Goal: Information Seeking & Learning: Learn about a topic

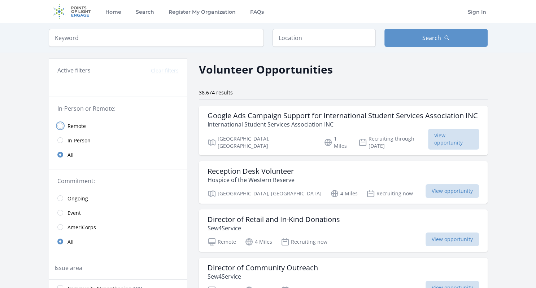
click at [58, 126] on input "radio" at bounding box center [60, 126] width 6 height 6
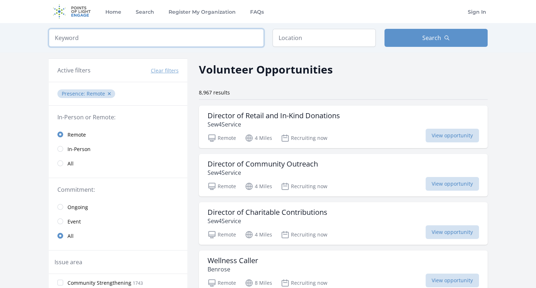
click at [119, 40] on input "search" at bounding box center [156, 38] width 215 height 18
click button "submit" at bounding box center [0, 0] width 0 height 0
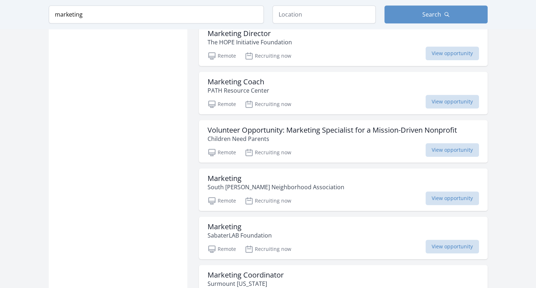
scroll to position [528, 0]
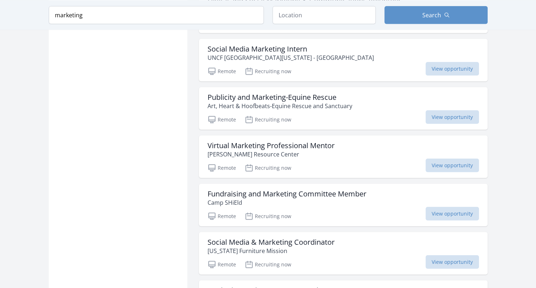
scroll to position [1682, 0]
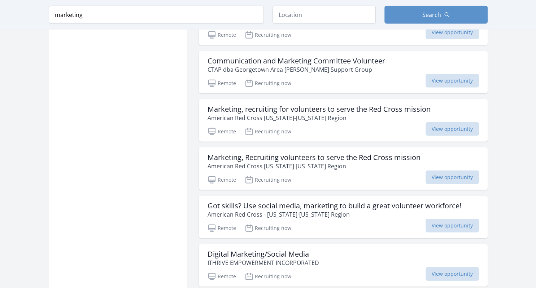
scroll to position [2109, 0]
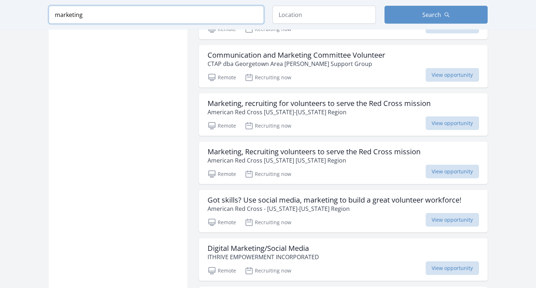
click at [87, 19] on input "marketing" at bounding box center [156, 15] width 215 height 18
type input "m"
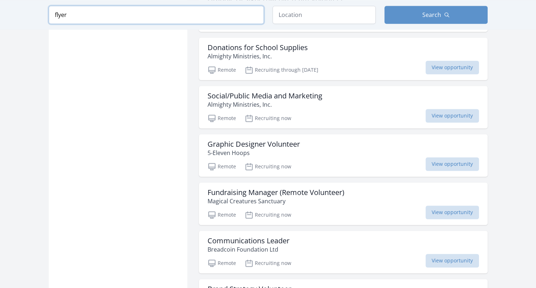
click button "submit" at bounding box center [0, 0] width 0 height 0
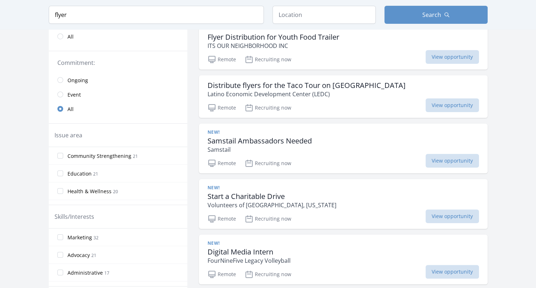
scroll to position [124, 0]
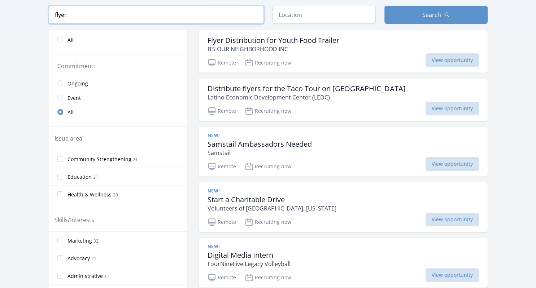
click at [91, 14] on input "flyer" at bounding box center [156, 15] width 215 height 18
type input "f"
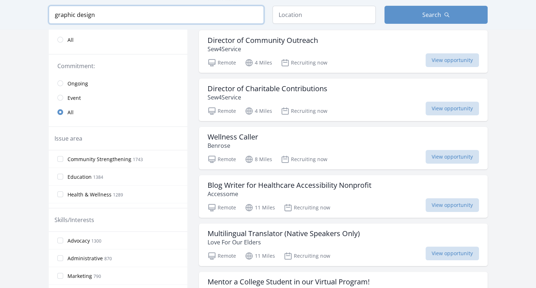
type input "graphic design"
click button "submit" at bounding box center [0, 0] width 0 height 0
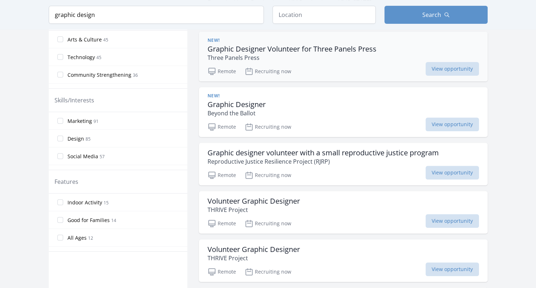
scroll to position [243, 0]
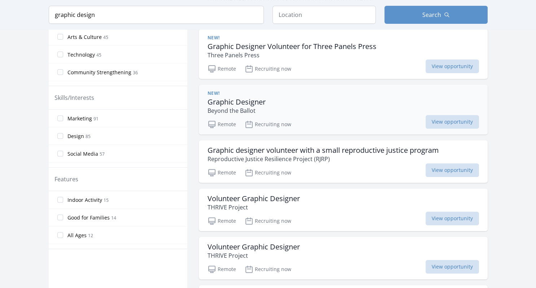
click at [236, 100] on h3 "Graphic Designer" at bounding box center [237, 102] width 58 height 9
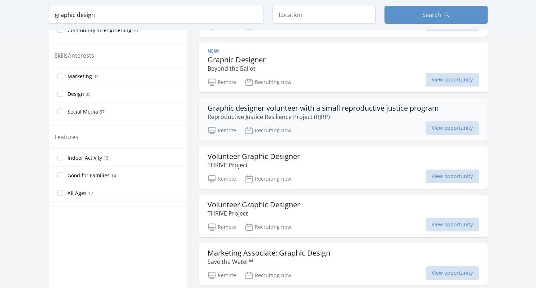
scroll to position [286, 0]
click at [275, 161] on p "THRIVE Project" at bounding box center [254, 165] width 92 height 9
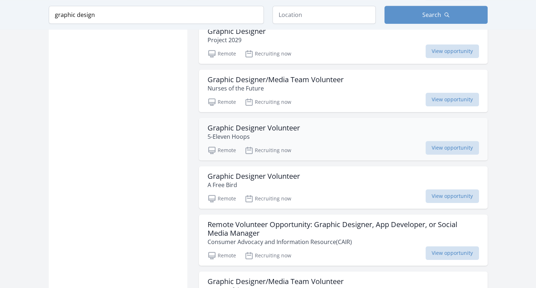
scroll to position [606, 0]
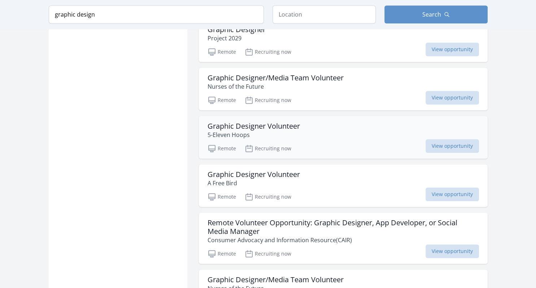
click at [292, 174] on h3 "Graphic Designer Volunteer" at bounding box center [254, 175] width 92 height 9
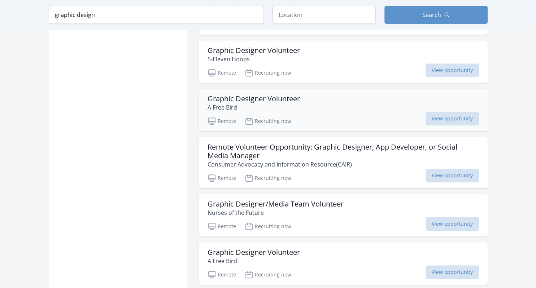
scroll to position [683, 0]
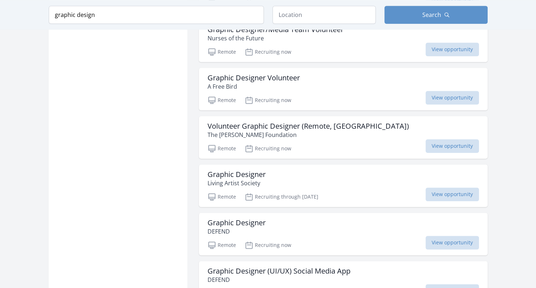
scroll to position [857, 0]
click at [303, 134] on p "The Heather Cutler Foundation" at bounding box center [308, 134] width 201 height 9
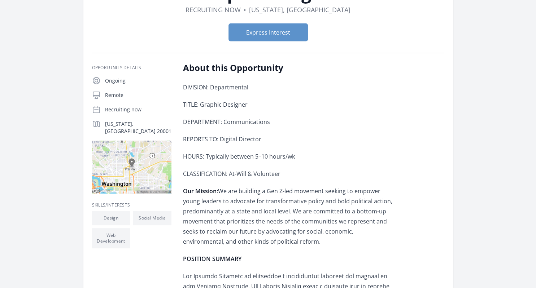
scroll to position [73, 0]
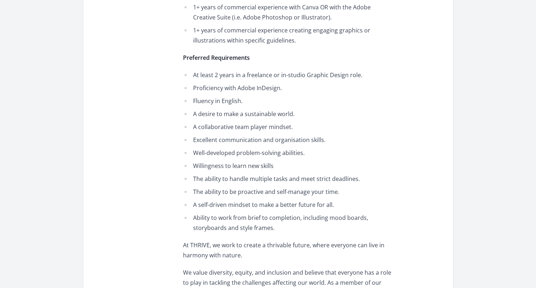
scroll to position [815, 0]
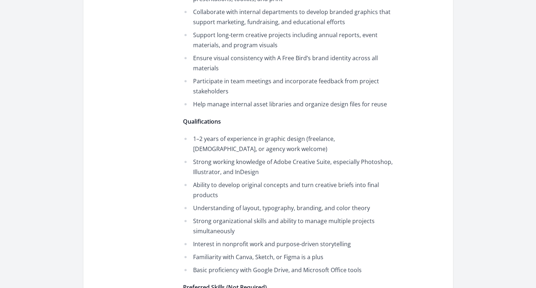
scroll to position [409, 0]
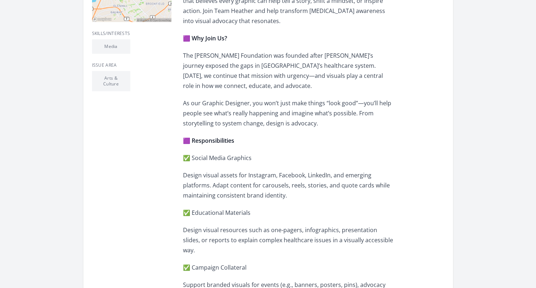
scroll to position [260, 0]
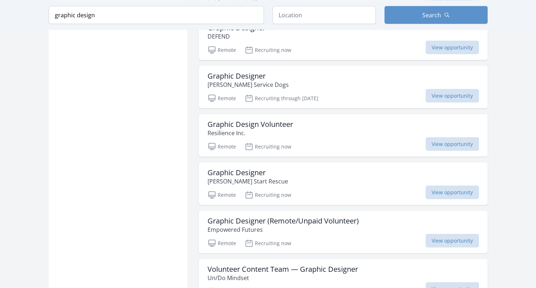
scroll to position [1489, 0]
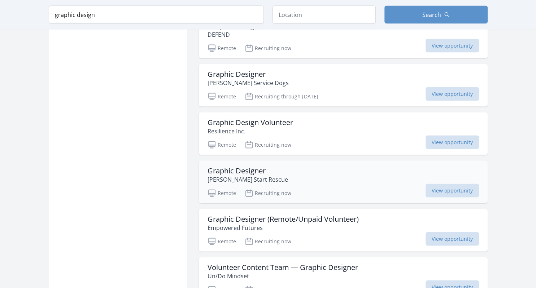
click at [253, 170] on h3 "Graphic Designer" at bounding box center [248, 171] width 80 height 9
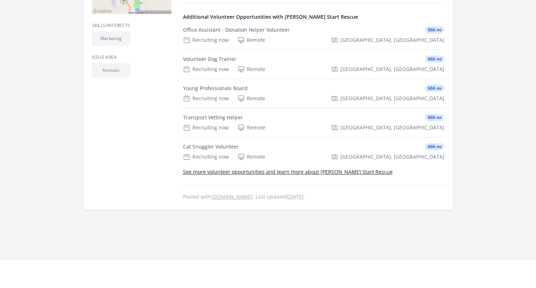
scroll to position [244, 0]
click at [301, 172] on link "See more volunteer opportunities and learn more about Ruff Start Rescue" at bounding box center [288, 171] width 210 height 7
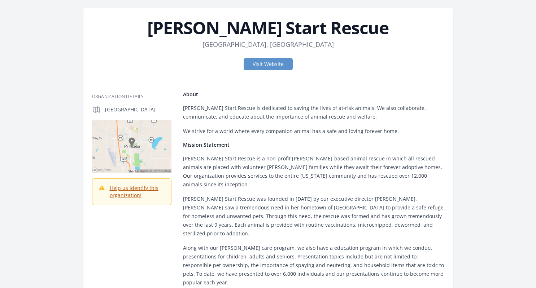
scroll to position [24, 0]
click at [279, 63] on link "Visit Website" at bounding box center [268, 64] width 49 height 12
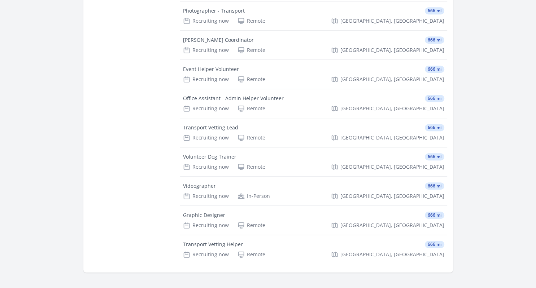
scroll to position [574, 0]
click at [215, 211] on div "Graphic Designer" at bounding box center [204, 214] width 42 height 7
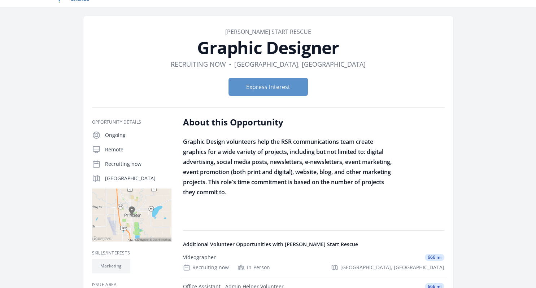
scroll to position [10, 0]
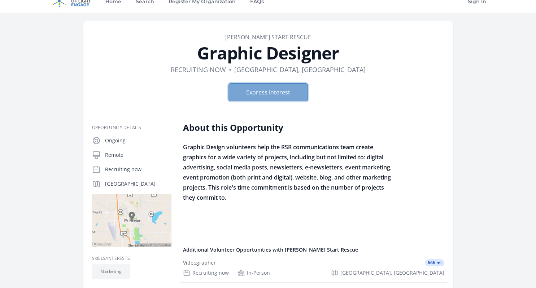
click at [283, 90] on button "Express Interest" at bounding box center [267, 92] width 79 height 18
